Goal: Information Seeking & Learning: Learn about a topic

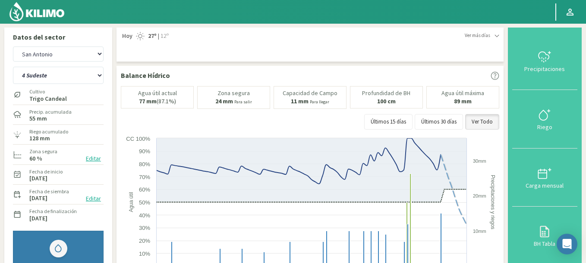
select select "1906: Object"
select select "25: Object"
click at [13, 47] on select "Agr. Cardonal Agr. El Carmelo Agrícola Bakia Agrícola [GEOGRAPHIC_DATA] - IC Ag…" at bounding box center [58, 54] width 91 height 15
select select "2052: Object"
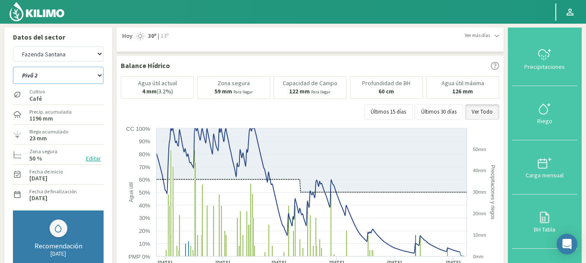
click at [13, 67] on select "Pivô 1 Pivô 2 Pivô 3 Pivô 4 Pivô 5 Talhao 4B Talhão [PERSON_NAME]" at bounding box center [58, 75] width 91 height 17
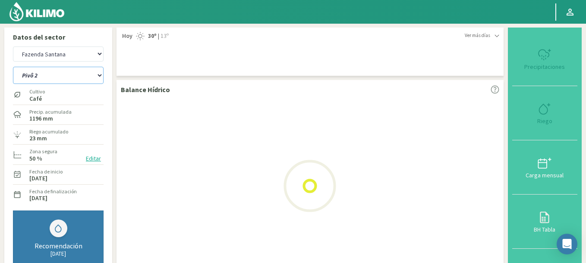
select select "28: Object"
select select "2331: Object"
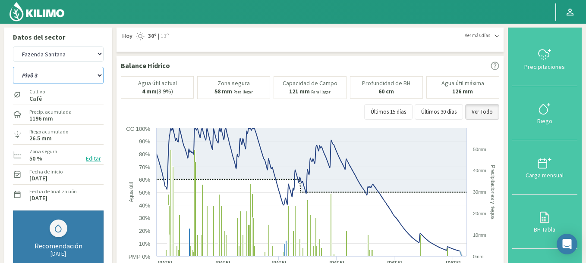
click at [13, 67] on select "Pivô 1 Pivô 2 Pivô 3 Pivô 4 Pivô 5 Talhao 4B Talhão [PERSON_NAME]" at bounding box center [58, 75] width 91 height 17
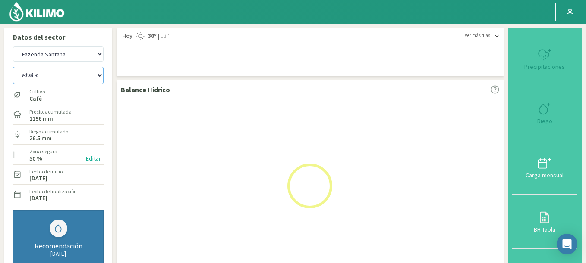
select select "36: Object"
select select "2610: Object"
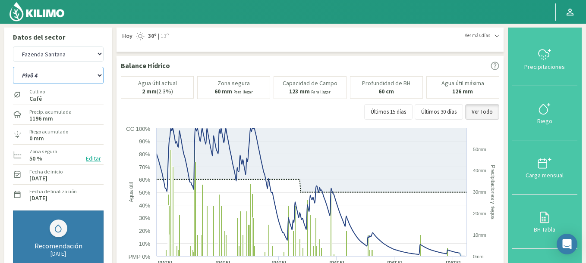
click at [13, 67] on select "Pivô 1 Pivô 2 Pivô 3 Pivô 4 Pivô 5 Talhao 4B Talhão [PERSON_NAME]" at bounding box center [58, 75] width 91 height 17
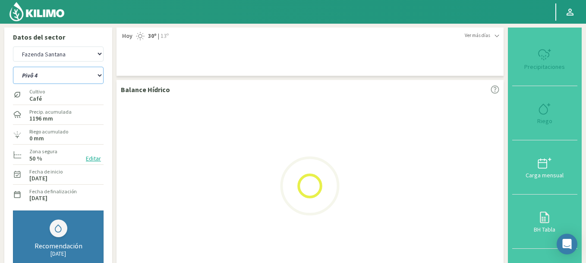
select select "44: Object"
select select "2889: Object"
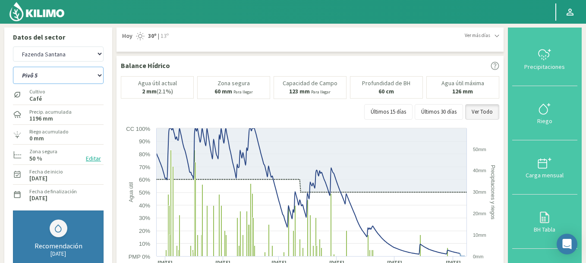
click at [13, 67] on select "Pivô 1 Pivô 2 Pivô 3 Pivô 4 Pivô 5 Talhao 4B Talhão [PERSON_NAME]" at bounding box center [58, 75] width 91 height 17
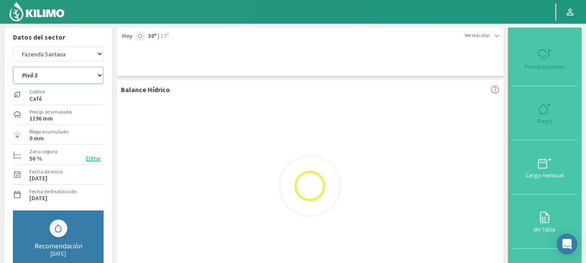
select select "52: Object"
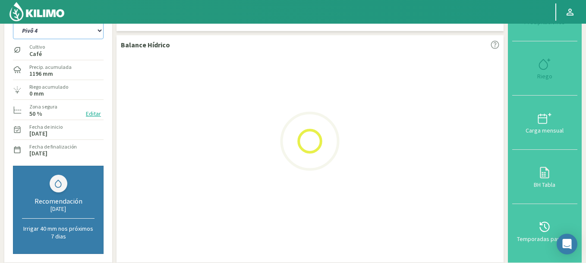
scroll to position [103, 0]
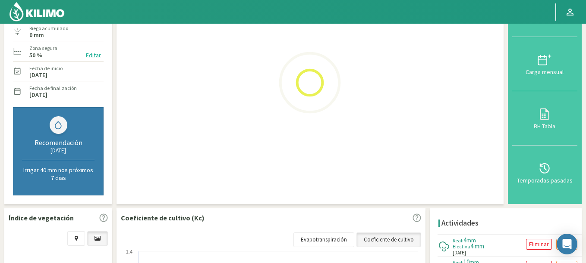
select select "3168: Object"
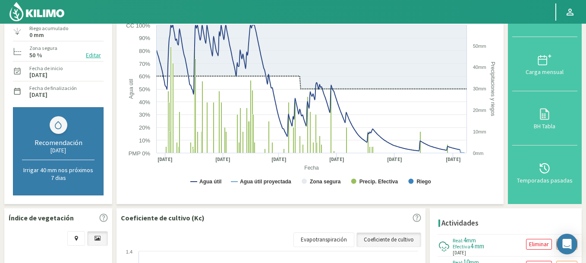
scroll to position [0, 0]
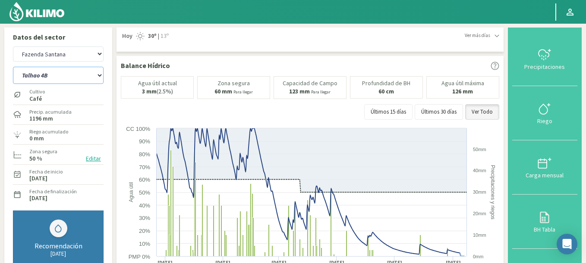
click at [13, 67] on select "Pivô 1 Pivô 2 Pivô 3 Pivô 4 Pivô 5 Talhao 4B Talhão [PERSON_NAME]" at bounding box center [58, 75] width 91 height 17
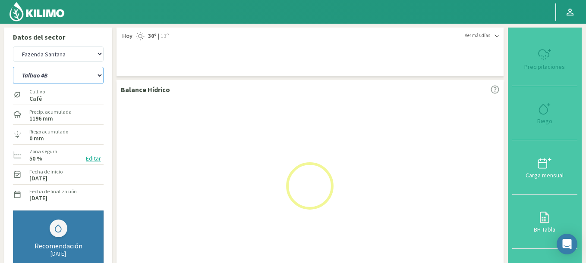
select select "60: Object"
select select "3447: Object"
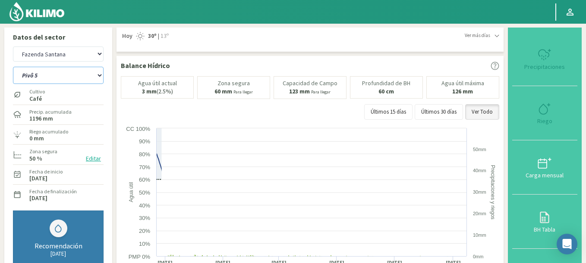
select select "68: Object"
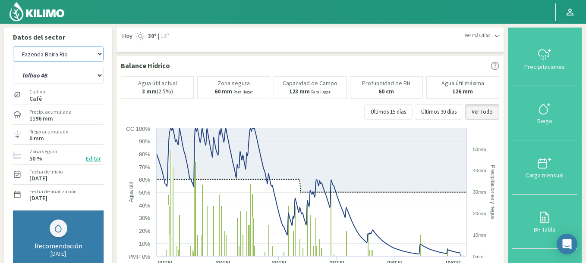
click at [13, 47] on select "Agr. Cardonal Agr. El Carmelo Agrícola Bakia Agrícola [GEOGRAPHIC_DATA] - IC Ag…" at bounding box center [58, 54] width 91 height 15
select select "3723: Object"
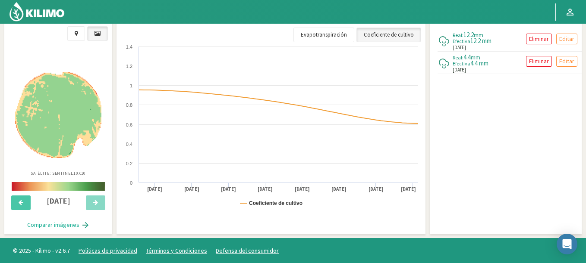
scroll to position [330, 0]
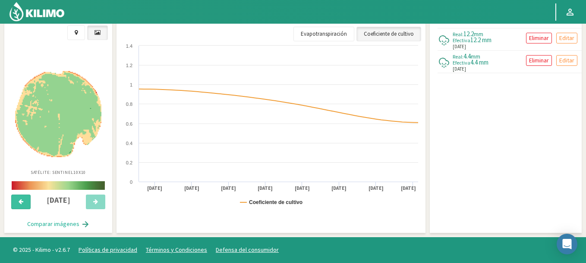
click at [21, 200] on icon at bounding box center [21, 202] width 5 height 6
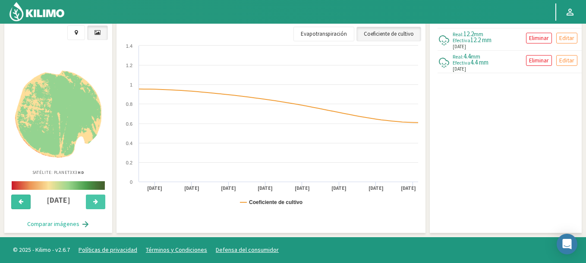
click at [21, 200] on icon at bounding box center [21, 202] width 5 height 6
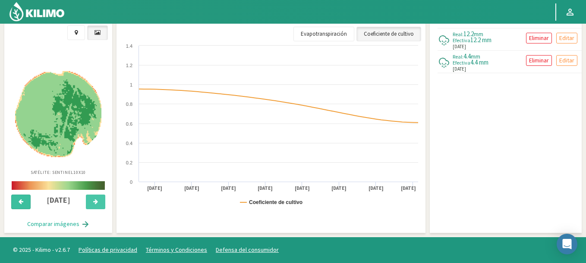
click at [21, 200] on icon at bounding box center [21, 202] width 5 height 6
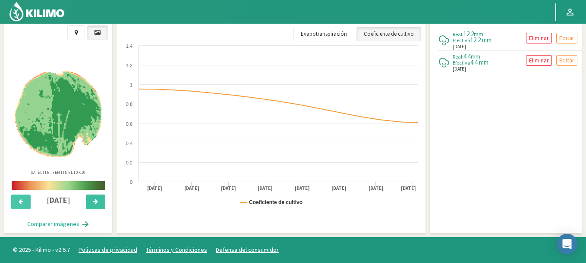
click at [103, 201] on button at bounding box center [95, 202] width 19 height 15
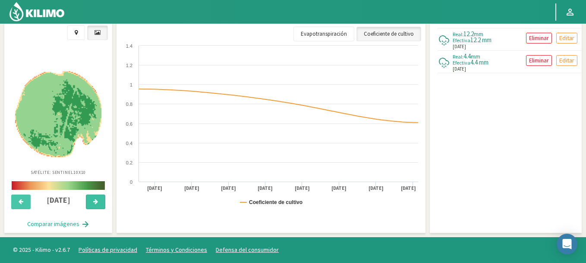
click at [100, 200] on button at bounding box center [95, 202] width 19 height 15
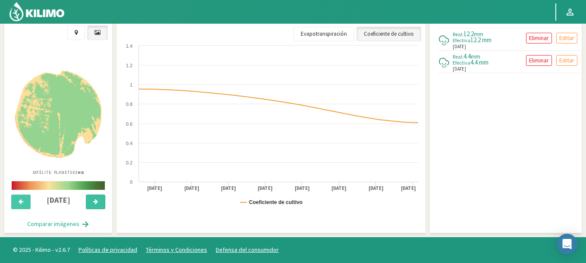
click at [100, 200] on button at bounding box center [95, 202] width 19 height 15
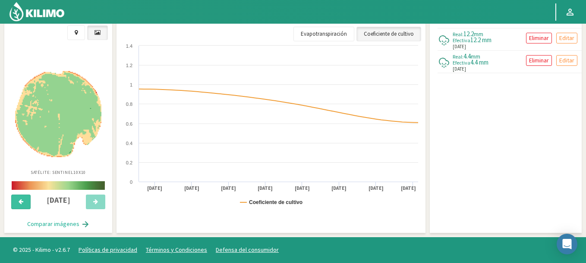
click at [26, 203] on button at bounding box center [20, 202] width 19 height 15
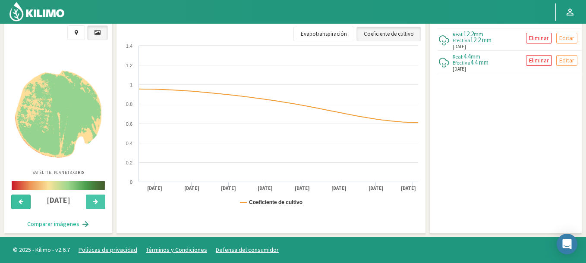
click at [26, 203] on button at bounding box center [20, 202] width 19 height 15
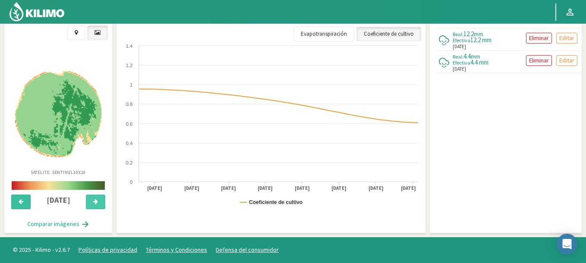
click at [26, 203] on button at bounding box center [20, 202] width 19 height 15
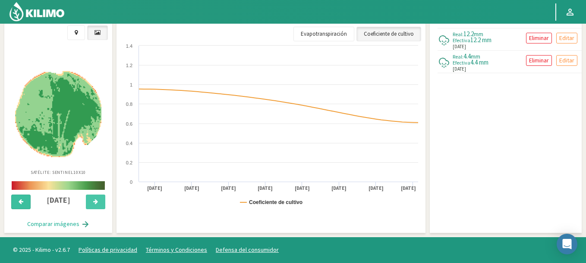
click at [26, 203] on button at bounding box center [20, 202] width 19 height 15
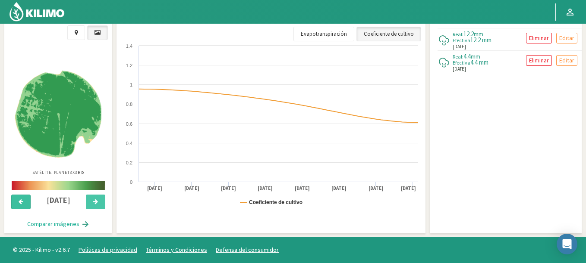
click at [26, 203] on button at bounding box center [20, 202] width 19 height 15
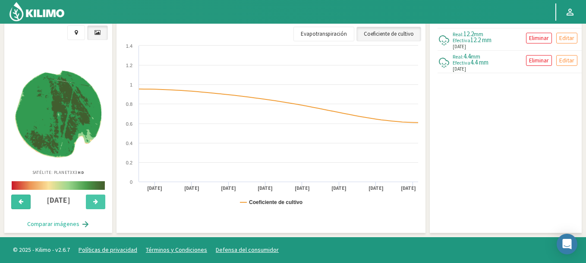
click at [26, 203] on button at bounding box center [20, 202] width 19 height 15
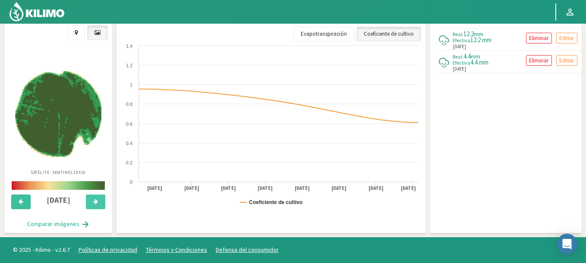
click at [26, 203] on button at bounding box center [20, 202] width 19 height 15
click at [101, 200] on button at bounding box center [95, 202] width 19 height 15
click at [99, 200] on button at bounding box center [95, 202] width 19 height 15
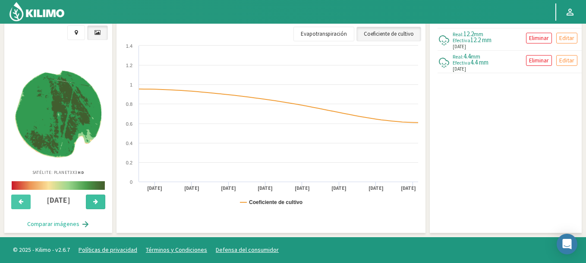
click at [99, 200] on button at bounding box center [95, 202] width 19 height 15
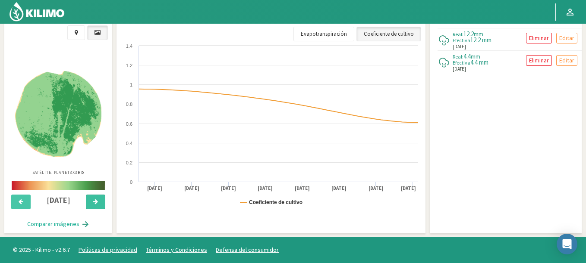
click at [99, 200] on button at bounding box center [95, 202] width 19 height 15
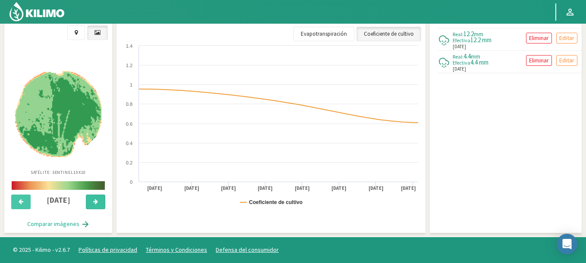
click at [99, 200] on button at bounding box center [95, 202] width 19 height 15
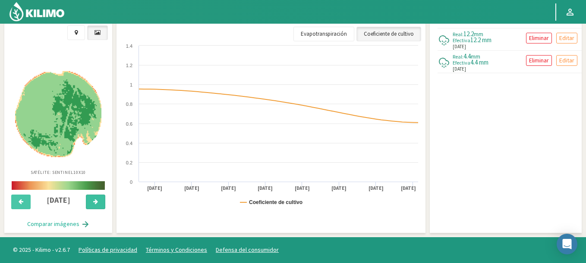
click at [99, 200] on button at bounding box center [95, 202] width 19 height 15
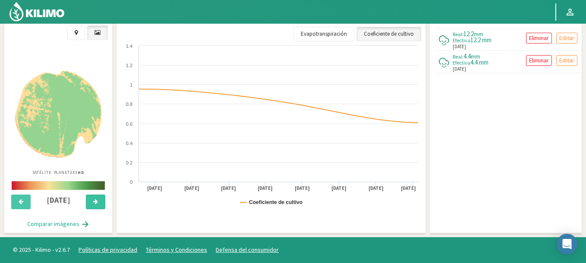
click at [99, 200] on button at bounding box center [95, 202] width 19 height 15
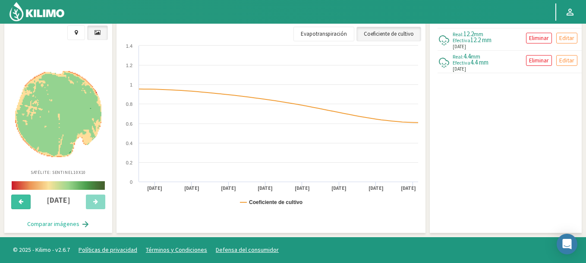
click at [23, 199] on icon at bounding box center [21, 202] width 5 height 6
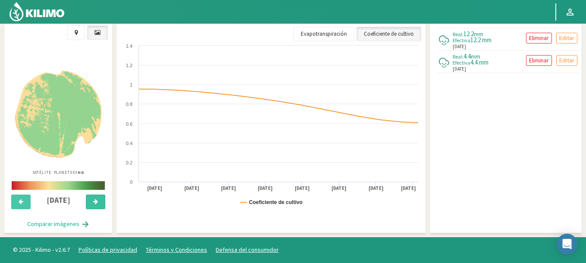
click at [89, 198] on button at bounding box center [95, 202] width 19 height 15
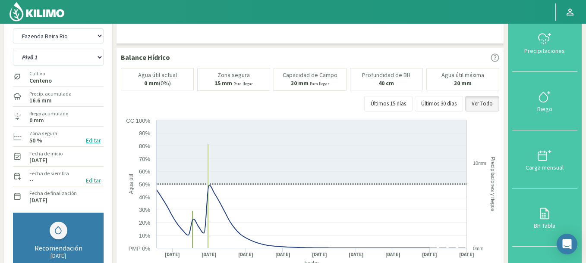
scroll to position [0, 0]
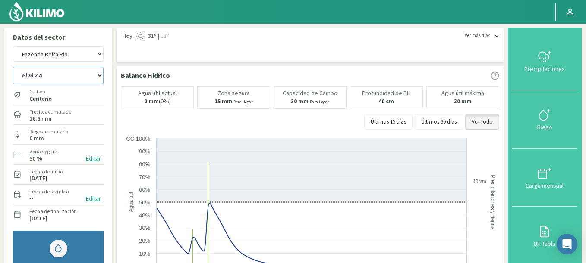
click at [13, 67] on select "Pivô 1 Pivô 2 A Pivô 2 B Pivô 3" at bounding box center [58, 75] width 91 height 17
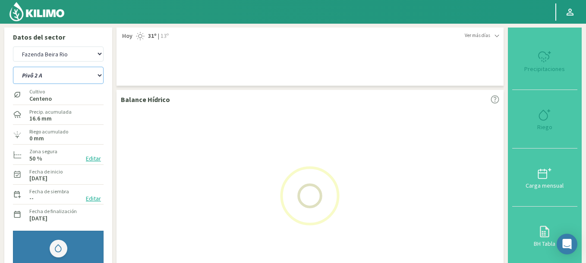
select select "70: Object"
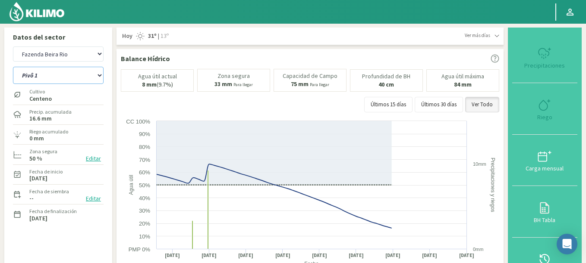
select select "4002: Object"
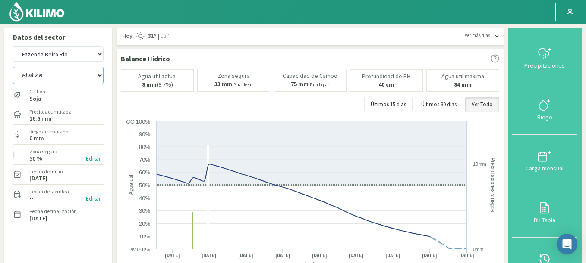
click at [13, 67] on select "Pivô 1 Pivô 2 A Pivô 2 B Pivô 3" at bounding box center [58, 75] width 91 height 17
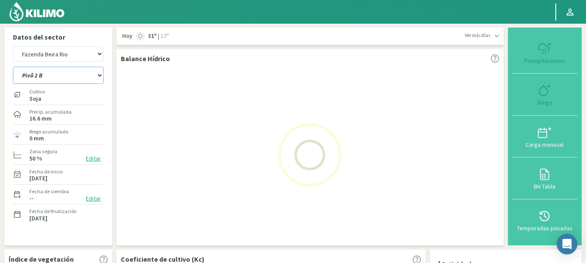
select select "75: Object"
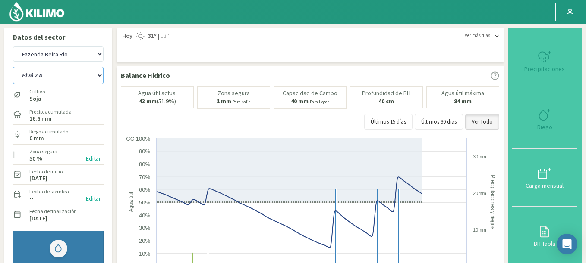
select select "4281: Object"
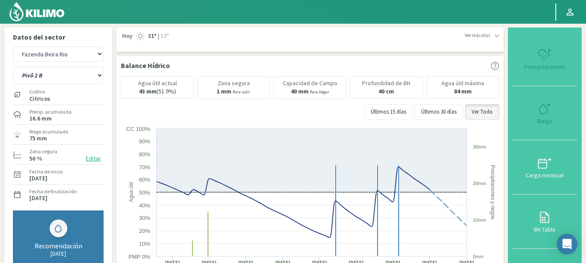
click at [483, 40] on div "Ver más días Hoy 31º | 13º Hoy 31º | 13º Miércoles 31º | 10º Jueves 32º | 13º […" at bounding box center [310, 40] width 378 height 16
click at [482, 38] on span "Ver más días" at bounding box center [476, 35] width 25 height 7
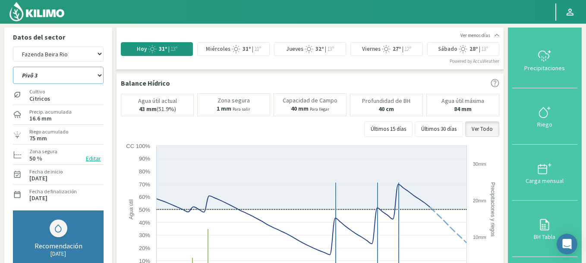
click at [13, 67] on select "Pivô 1 Pivô 2 A Pivô 2 B Pivô 3" at bounding box center [58, 75] width 91 height 17
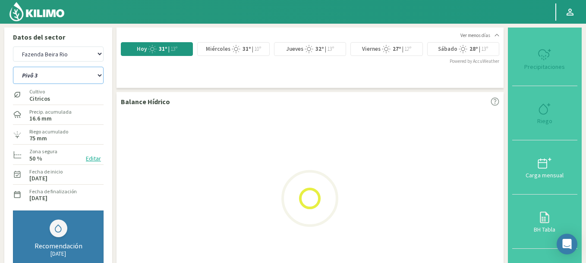
select select "80: Object"
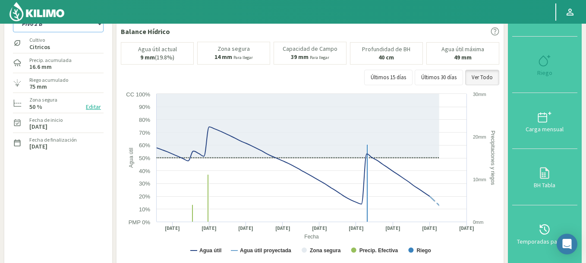
select select "4560: Object"
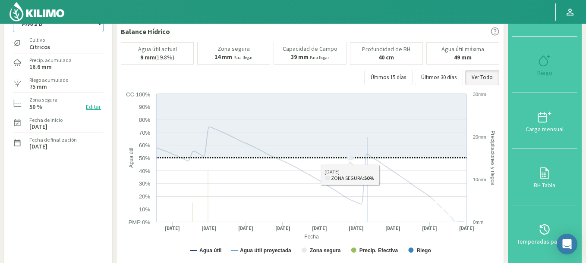
select select "85: Object"
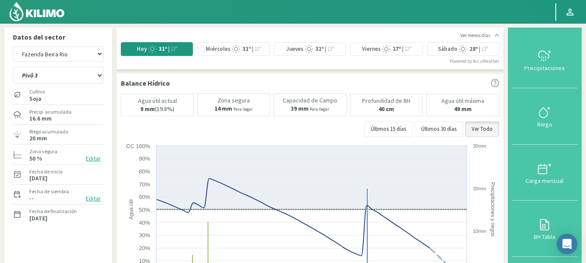
click at [41, 16] on img at bounding box center [37, 11] width 56 height 21
